Goal: Check status

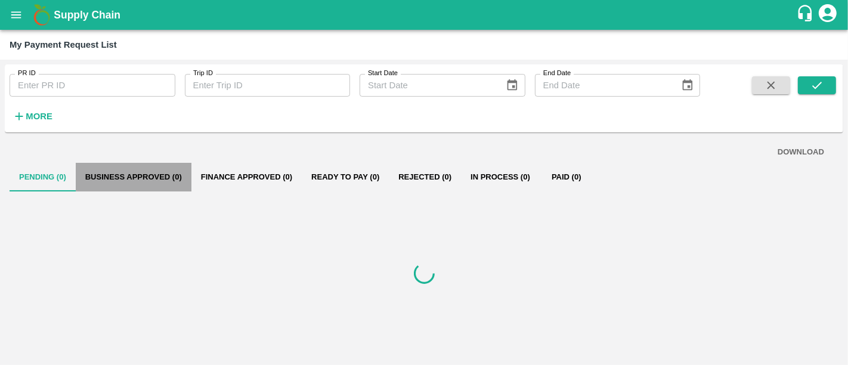
click at [153, 181] on button "Business Approved (0)" at bounding box center [134, 177] width 116 height 29
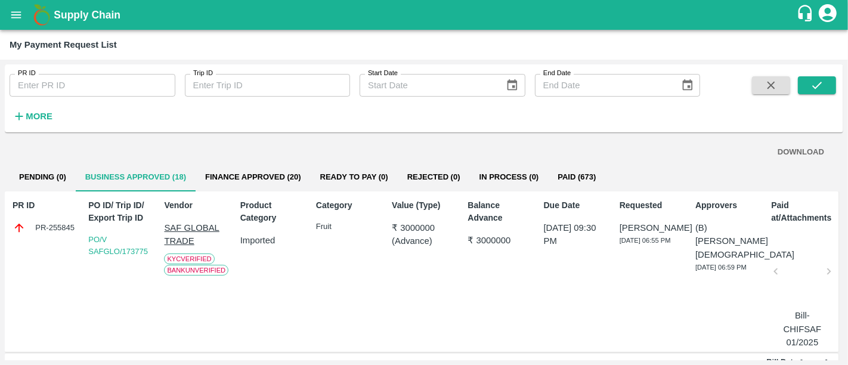
click at [268, 180] on button "Finance Approved (20)" at bounding box center [253, 177] width 115 height 29
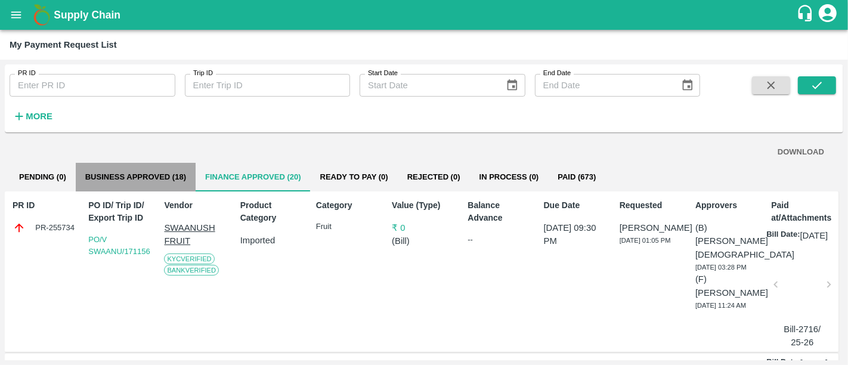
click at [168, 181] on button "Business Approved (18)" at bounding box center [136, 177] width 120 height 29
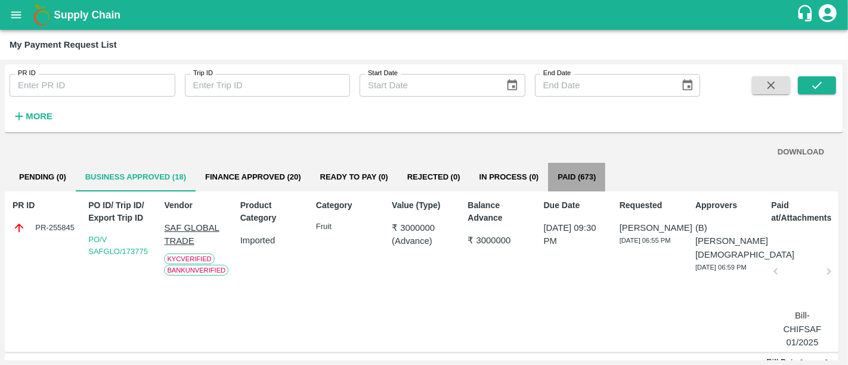
click at [566, 181] on button "Paid (673)" at bounding box center [576, 177] width 57 height 29
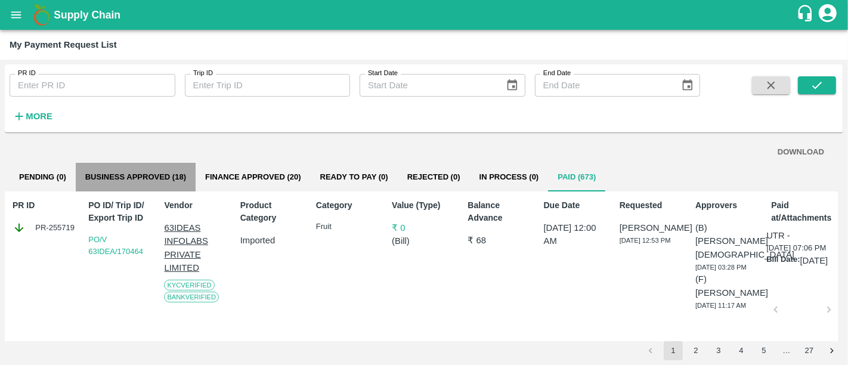
click at [171, 178] on button "Business Approved (18)" at bounding box center [136, 177] width 120 height 29
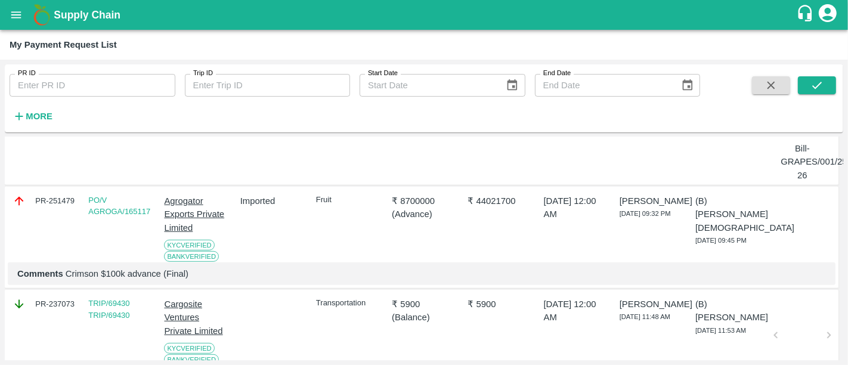
scroll to position [564, 0]
click at [318, 262] on div "Fruit" at bounding box center [345, 225] width 69 height 73
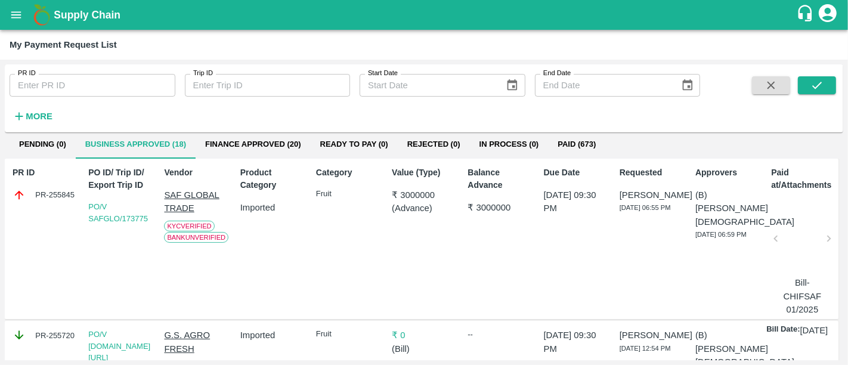
scroll to position [0, 0]
